Goal: Transaction & Acquisition: Purchase product/service

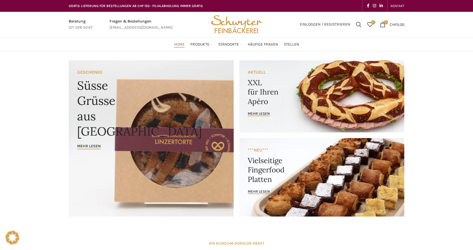
click at [274, 84] on link "Banner link" at bounding box center [321, 96] width 165 height 72
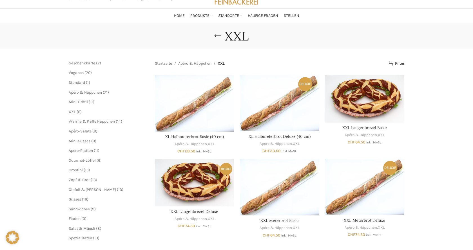
scroll to position [57, 0]
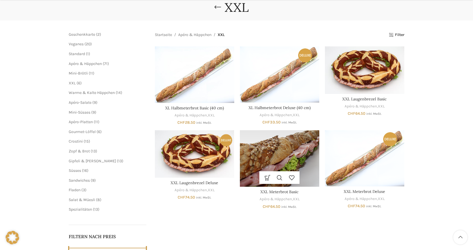
click at [276, 155] on img "XXL Meterbrot Basic" at bounding box center [279, 158] width 79 height 57
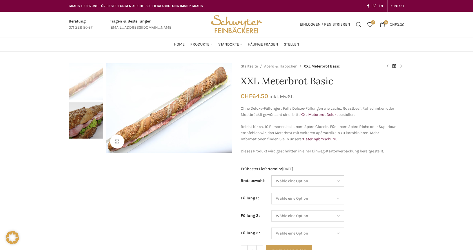
click at [271, 175] on select "Wähle eine Option Baguette Paillasse dunkel Paillasse knusper (Bild) Laugenbagu…" at bounding box center [307, 181] width 73 height 12
select select "Laugenbaguette"
click at [271, 193] on select "Wähle eine Option Salami Schinken Fleischkäse Trutenschinken Appenzellerkäse Gr…" at bounding box center [307, 199] width 73 height 12
click at [392, 188] on td "Wähle eine Option Baguette Paillasse dunkel Paillasse knusper (Bild) Laugenbagu…" at bounding box center [337, 183] width 133 height 17
click at [298, 125] on p "Reicht für ca. 10 Personen bei einem Apéro Classic. Für einem Apéro Riche oder …" at bounding box center [321, 133] width 163 height 19
